Goal: Find contact information: Find contact information

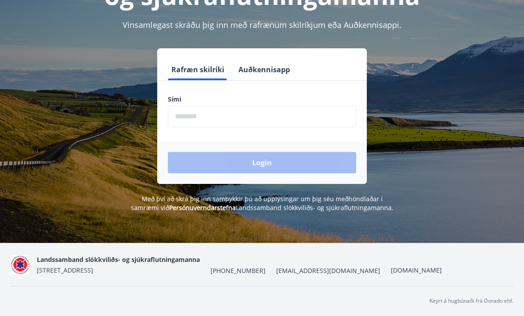
click at [238, 171] on div "Login" at bounding box center [261, 163] width 209 height 43
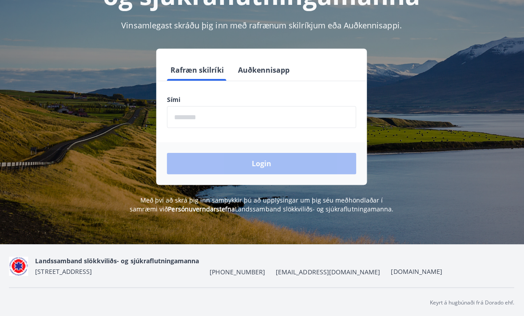
scroll to position [134, 0]
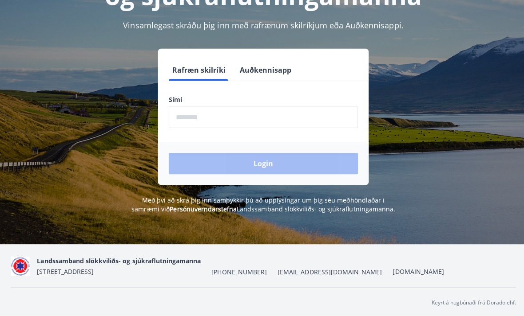
click at [264, 149] on div "Login" at bounding box center [261, 163] width 209 height 43
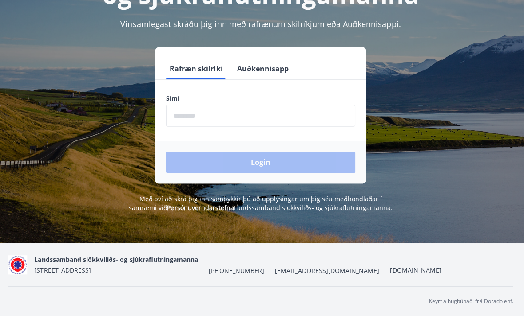
click at [87, 274] on div "Landssamband slökkviliðs- og sjúkraflutningamanna [STREET_ADDRESS] [PHONE_NUMBE…" at bounding box center [262, 265] width 502 height 43
click at [87, 274] on div "Landssamband slökkviliðs- og sjúkraflutningamanna [STREET_ADDRESS]" at bounding box center [118, 264] width 163 height 21
click at [70, 268] on span "[STREET_ADDRESS]" at bounding box center [65, 270] width 56 height 8
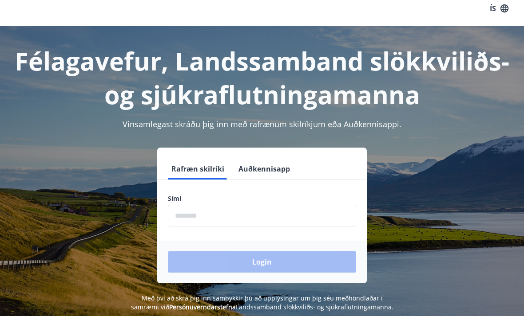
scroll to position [0, 0]
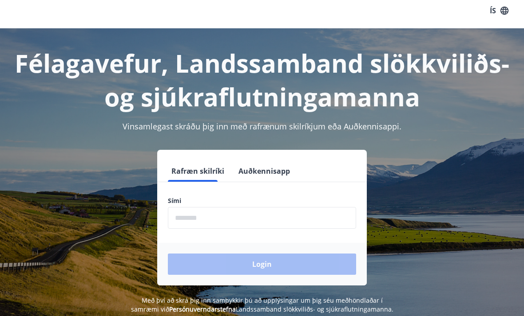
scroll to position [28, 0]
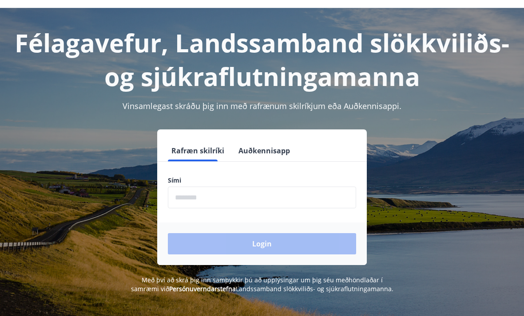
click at [206, 138] on div "Rafræn skilríki Auðkennisapp Sími ​ Login" at bounding box center [261, 198] width 209 height 136
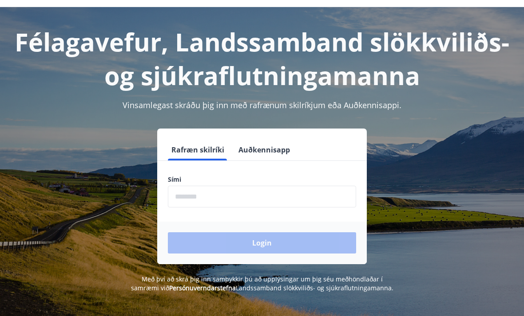
click at [186, 158] on button "Rafræn skilríki" at bounding box center [198, 149] width 60 height 21
click at [193, 154] on button "Rafræn skilríki" at bounding box center [198, 149] width 60 height 21
click at [209, 148] on button "Rafræn skilríki" at bounding box center [198, 149] width 60 height 21
click at [268, 145] on button "Auðkennisapp" at bounding box center [264, 149] width 59 height 21
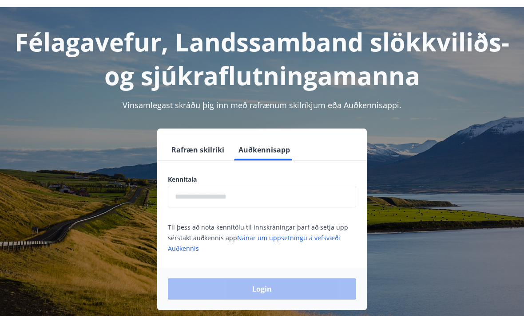
click at [268, 144] on button "Auðkennisapp" at bounding box center [264, 149] width 59 height 21
click at [266, 154] on button "Auðkennisapp" at bounding box center [264, 149] width 59 height 21
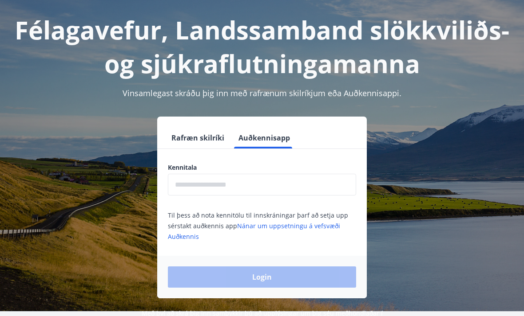
scroll to position [38, 0]
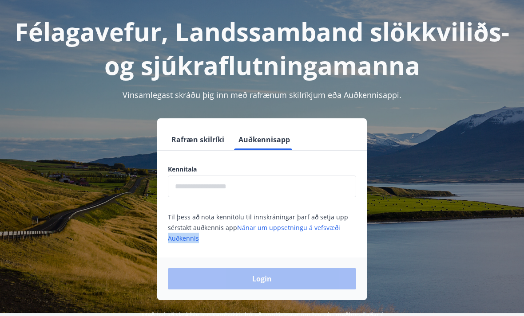
click at [240, 284] on div "Login" at bounding box center [261, 279] width 209 height 43
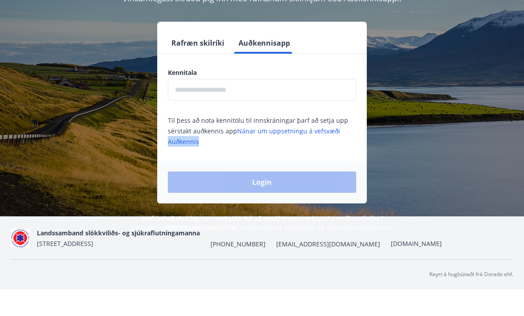
scroll to position [109, 0]
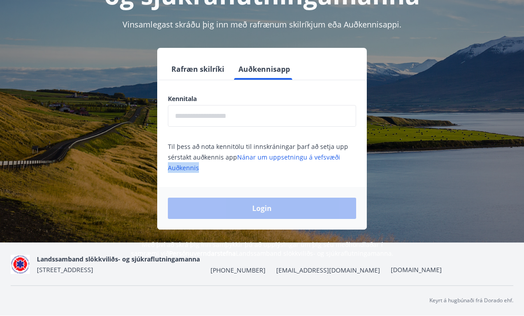
click at [28, 275] on img at bounding box center [20, 265] width 19 height 19
click at [31, 276] on nav "Landssamband slökkviliðs- og sjúkraflutningamanna [STREET_ADDRESS] [PHONE_NUMBE…" at bounding box center [262, 264] width 502 height 21
click at [28, 275] on img at bounding box center [20, 265] width 19 height 19
click at [23, 275] on img at bounding box center [20, 265] width 19 height 19
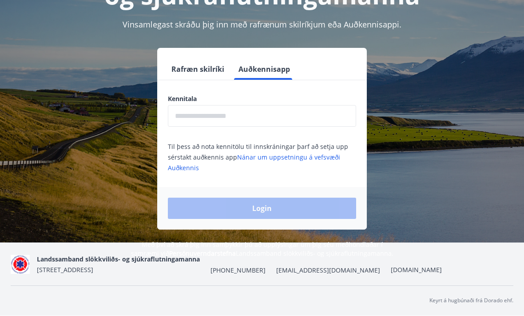
click at [46, 286] on div "Landssamband slökkviliðs- og sjúkraflutningamanna [STREET_ADDRESS] [PHONE_NUMBE…" at bounding box center [262, 265] width 502 height 43
click at [58, 275] on span "[STREET_ADDRESS]" at bounding box center [65, 270] width 56 height 8
click at [81, 264] on span "Landssamband slökkviliðs- og sjúkraflutningamanna" at bounding box center [118, 260] width 163 height 8
click at [232, 286] on div "Landssamband slökkviliðs- og sjúkraflutningamanna [STREET_ADDRESS] [PHONE_NUMBE…" at bounding box center [262, 265] width 502 height 43
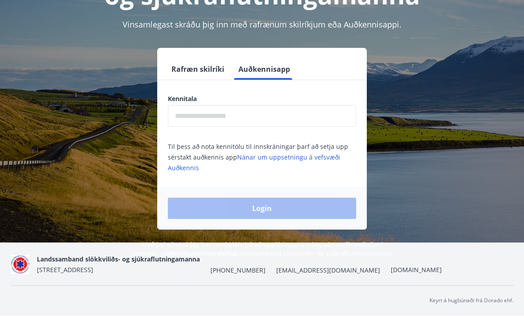
click at [231, 286] on div "Landssamband slökkviliðs- og sjúkraflutningamanna [STREET_ADDRESS] [PHONE_NUMBE…" at bounding box center [262, 265] width 502 height 43
click at [240, 276] on span "[PHONE_NUMBER]" at bounding box center [237, 271] width 55 height 9
click at [284, 276] on span "[EMAIL_ADDRESS][DOMAIN_NAME]" at bounding box center [328, 271] width 104 height 9
click at [287, 276] on span "[EMAIL_ADDRESS][DOMAIN_NAME]" at bounding box center [328, 271] width 104 height 9
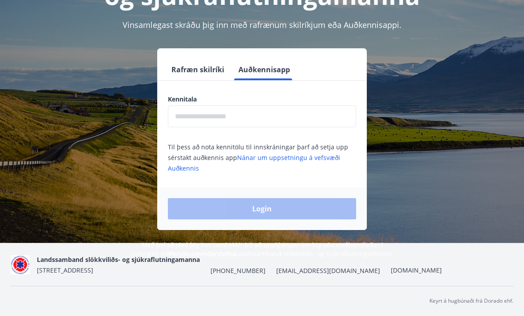
click at [313, 202] on div "Login" at bounding box center [261, 209] width 209 height 43
click at [286, 234] on div "Félagavefur, Landssamband slökkviliðs- og sjúkraflutningamanna Vinsamlegast skr…" at bounding box center [262, 93] width 524 height 332
click at [283, 231] on div "Félagavefur, Landssamband slökkviliðs- og sjúkraflutningamanna Vinsamlegast skr…" at bounding box center [262, 93] width 524 height 332
click at [282, 230] on div "Félagavefur, Landssamband slökkviliðs- og sjúkraflutningamanna Vinsamlegast skr…" at bounding box center [262, 93] width 524 height 332
click at [276, 232] on div "Félagavefur, Landssamband slökkviliðs- og sjúkraflutningamanna Vinsamlegast skr…" at bounding box center [262, 93] width 524 height 332
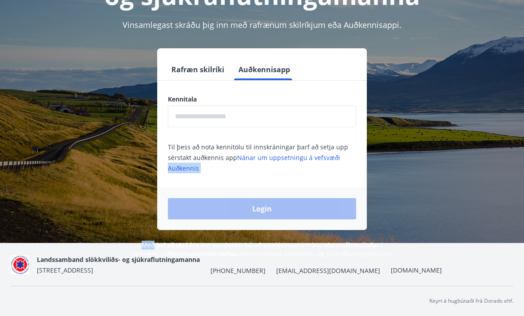
click at [278, 213] on div "Login" at bounding box center [261, 209] width 209 height 43
click at [39, 275] on span "[STREET_ADDRESS]" at bounding box center [65, 270] width 56 height 8
click at [39, 276] on div "Landssamband slökkviliðs- og sjúkraflutningamanna [STREET_ADDRESS]" at bounding box center [118, 264] width 163 height 21
click at [24, 275] on img at bounding box center [20, 265] width 19 height 19
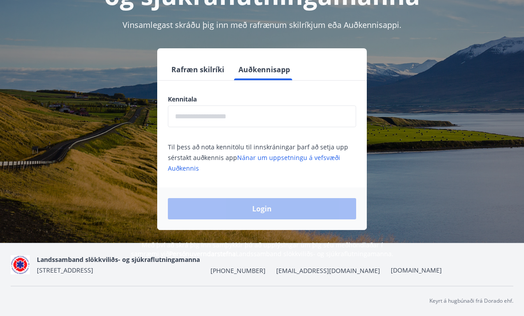
click at [28, 275] on img at bounding box center [20, 265] width 19 height 19
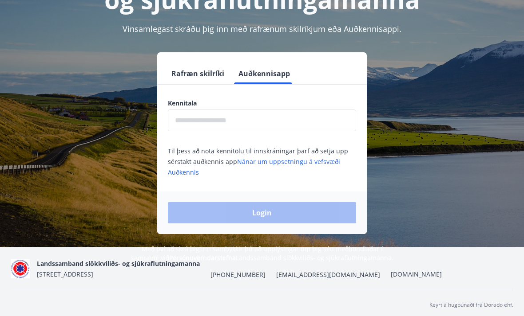
scroll to position [101, 0]
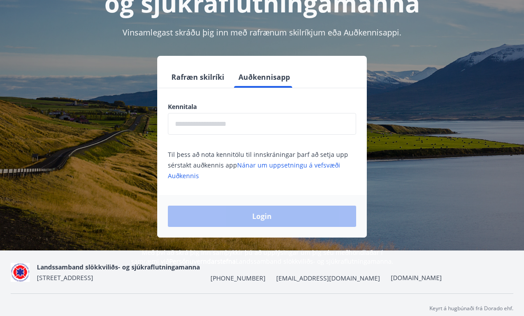
click at [113, 294] on div "Landssamband slökkviliðs- og sjúkraflutningamanna [STREET_ADDRESS] [PHONE_NUMBE…" at bounding box center [262, 273] width 502 height 43
click at [86, 283] on span "[STREET_ADDRESS]" at bounding box center [65, 278] width 56 height 8
click at [457, 183] on div "Rafræn skilríki Auðkennisapp Kennitala ​ Til þess að nota kennitölu til innskrá…" at bounding box center [262, 147] width 502 height 182
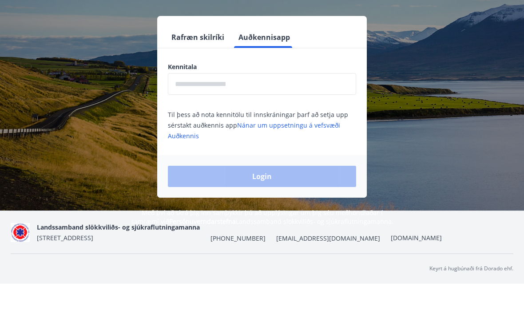
scroll to position [109, 0]
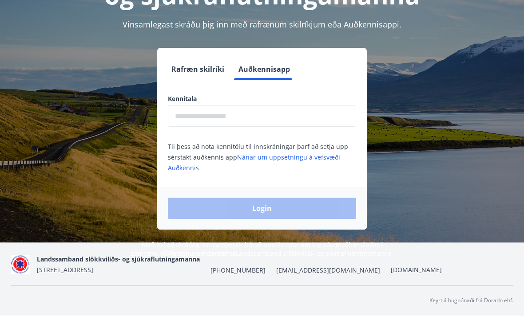
click at [275, 286] on div "Landssamband slökkviliðs- og sjúkraflutningamanna [STREET_ADDRESS] [PHONE_NUMBE…" at bounding box center [262, 265] width 502 height 43
click at [291, 216] on div "Login" at bounding box center [261, 209] width 209 height 43
click at [36, 276] on nav "Landssamband slökkviliðs- og sjúkraflutningamanna [STREET_ADDRESS] [PHONE_NUMBE…" at bounding box center [262, 264] width 502 height 21
click at [16, 275] on img at bounding box center [20, 265] width 19 height 19
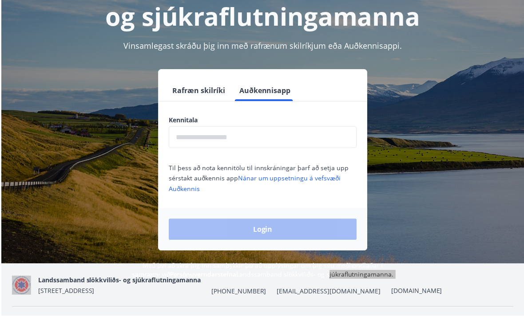
scroll to position [94, 0]
